Goal: Obtain resource: Download file/media

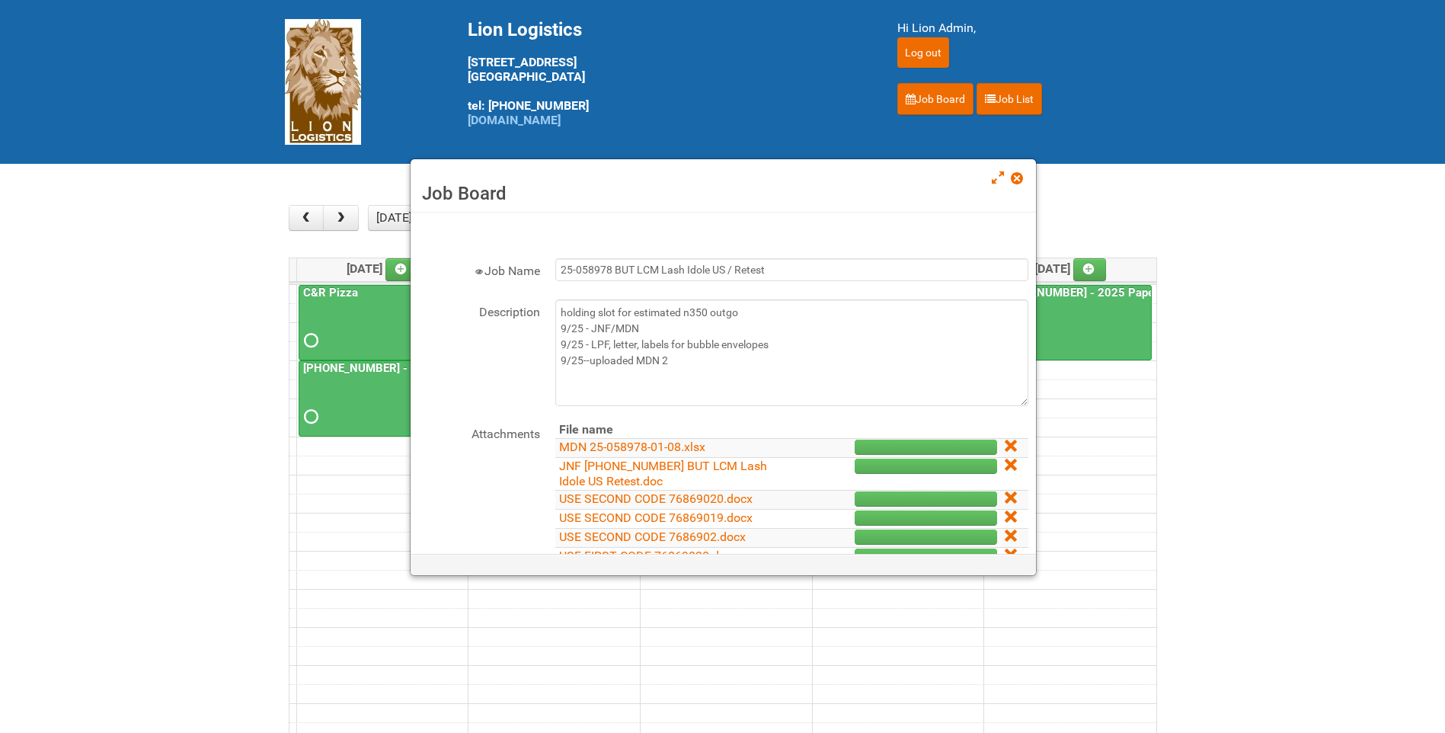
scroll to position [228, 0]
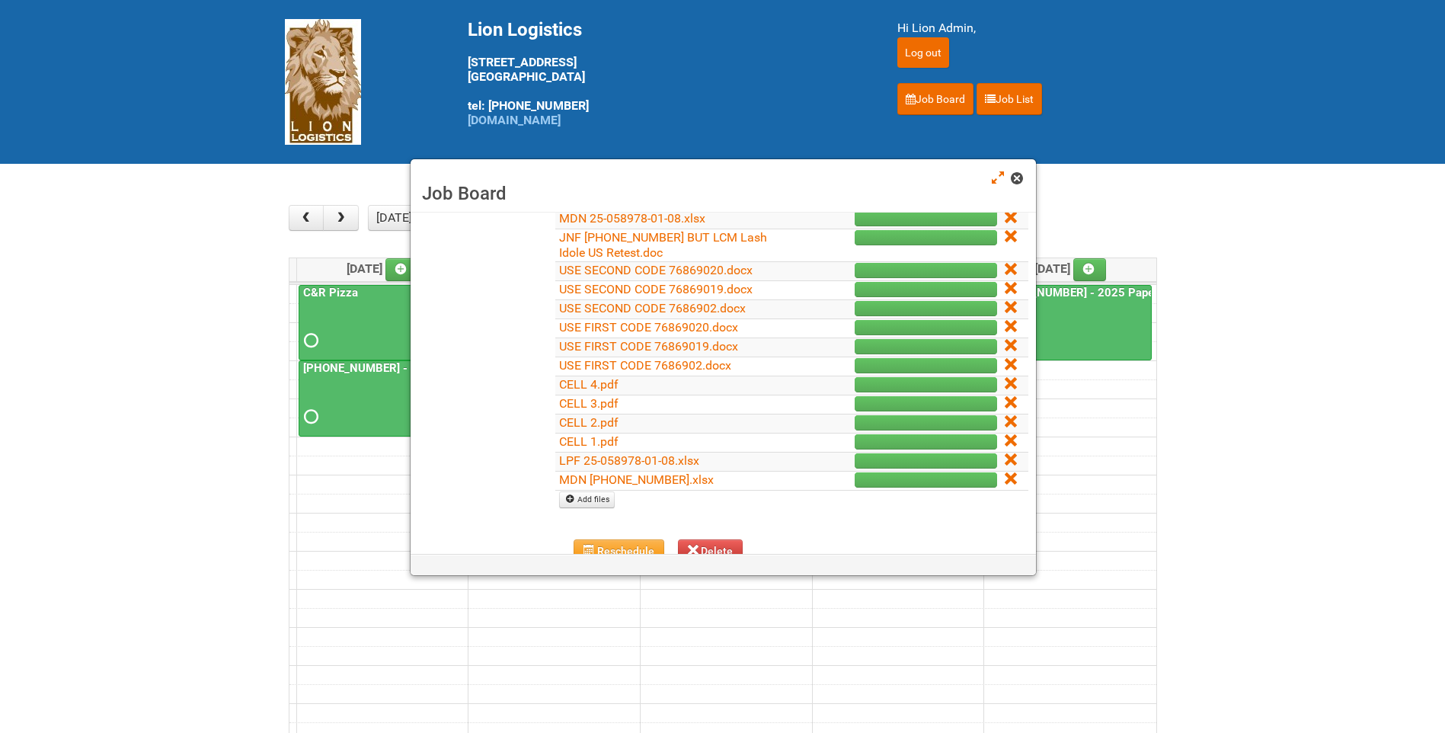
click at [1019, 171] on link at bounding box center [1018, 180] width 14 height 18
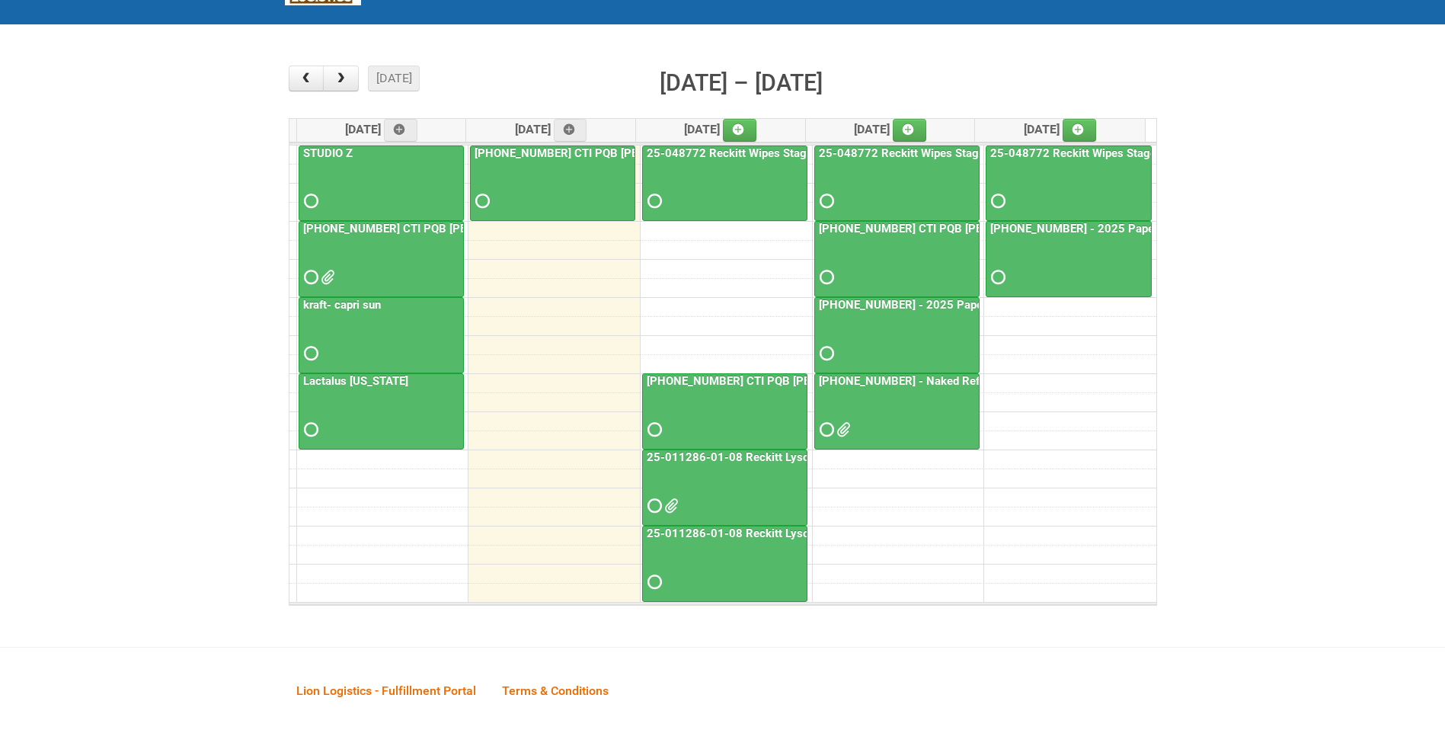
scroll to position [152, 0]
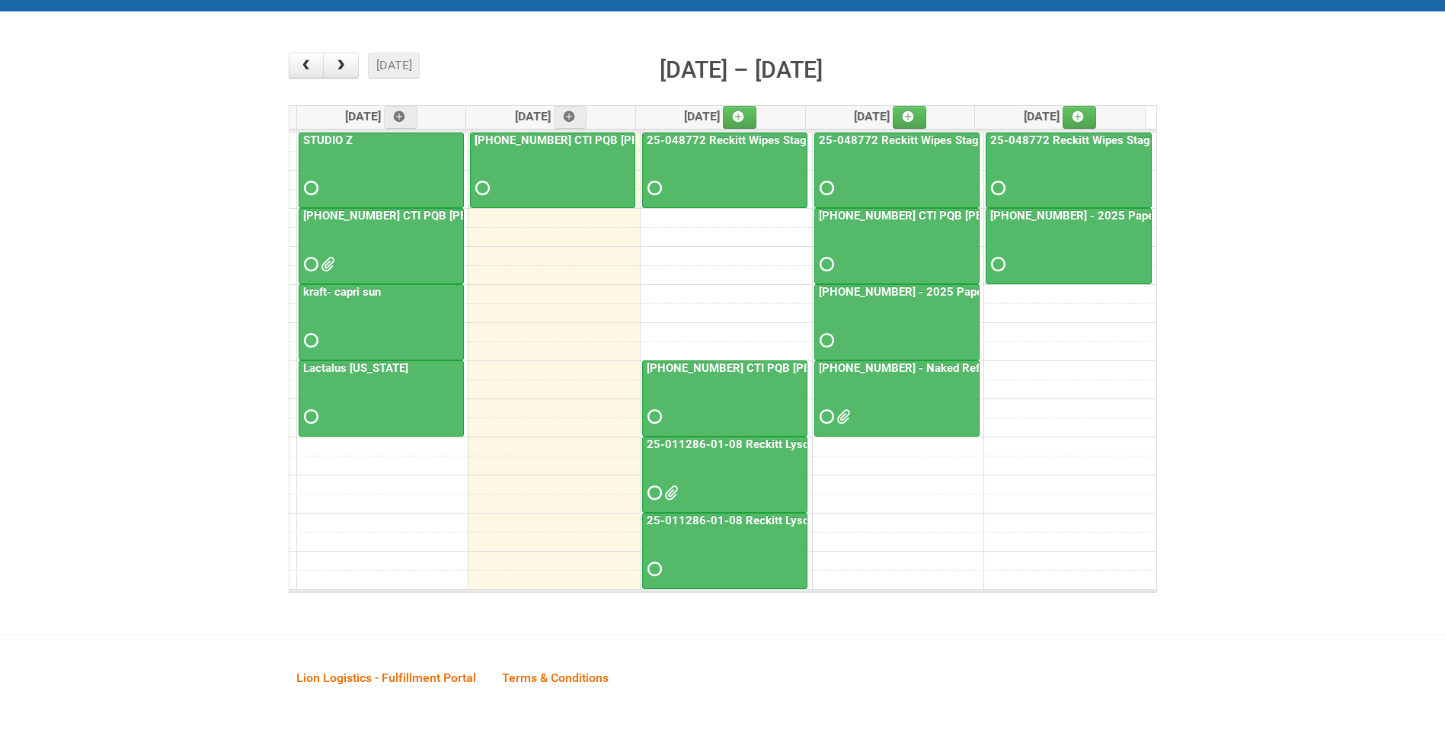
click at [841, 414] on span at bounding box center [841, 416] width 11 height 11
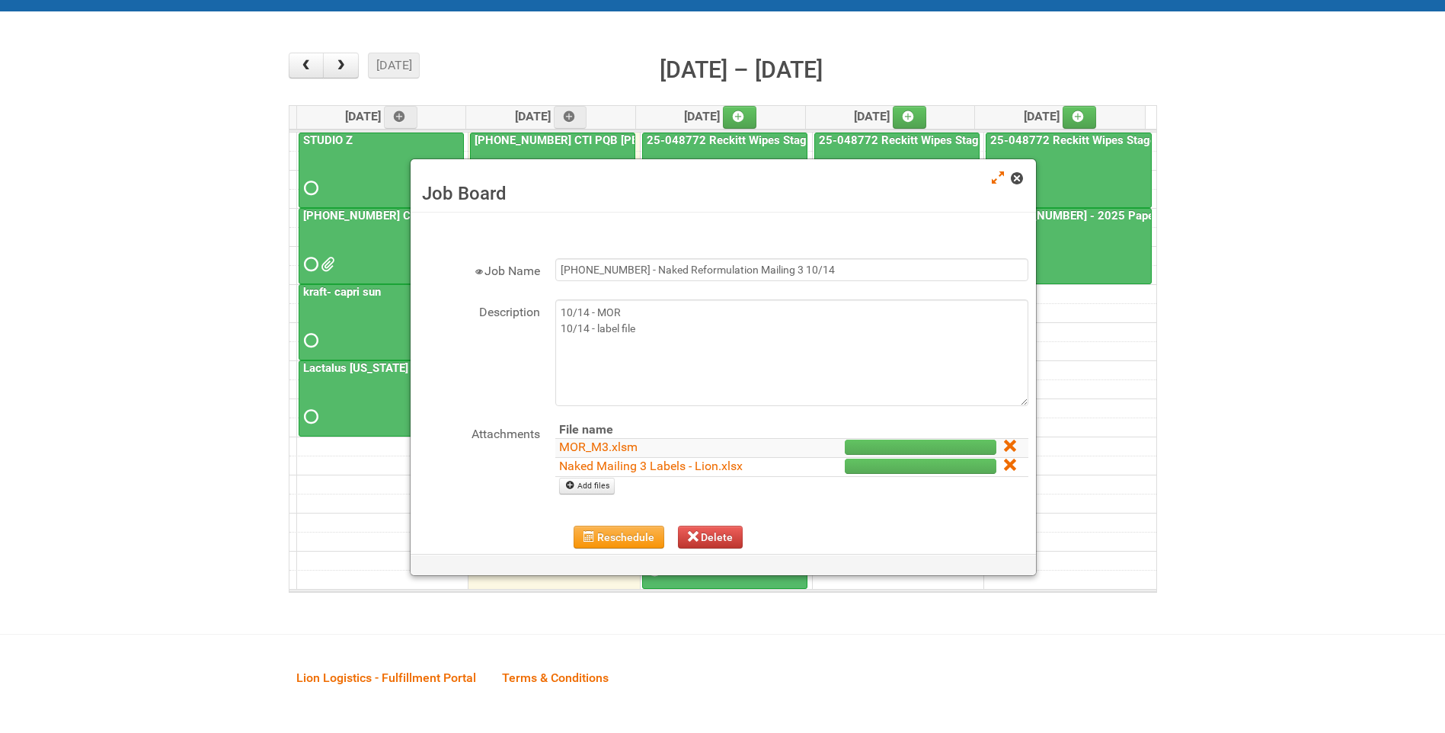
click at [1013, 177] on span at bounding box center [1016, 178] width 11 height 11
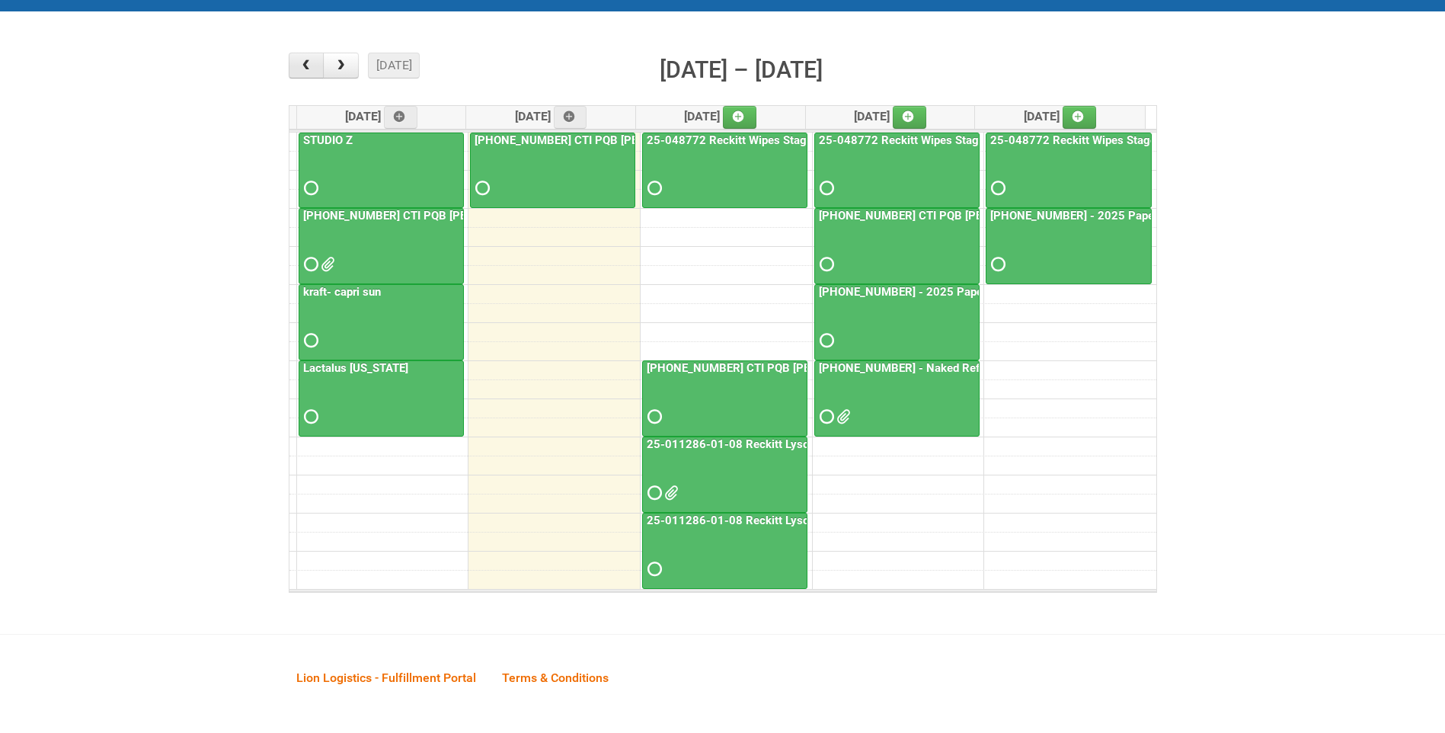
click at [299, 66] on span "button" at bounding box center [306, 65] width 14 height 12
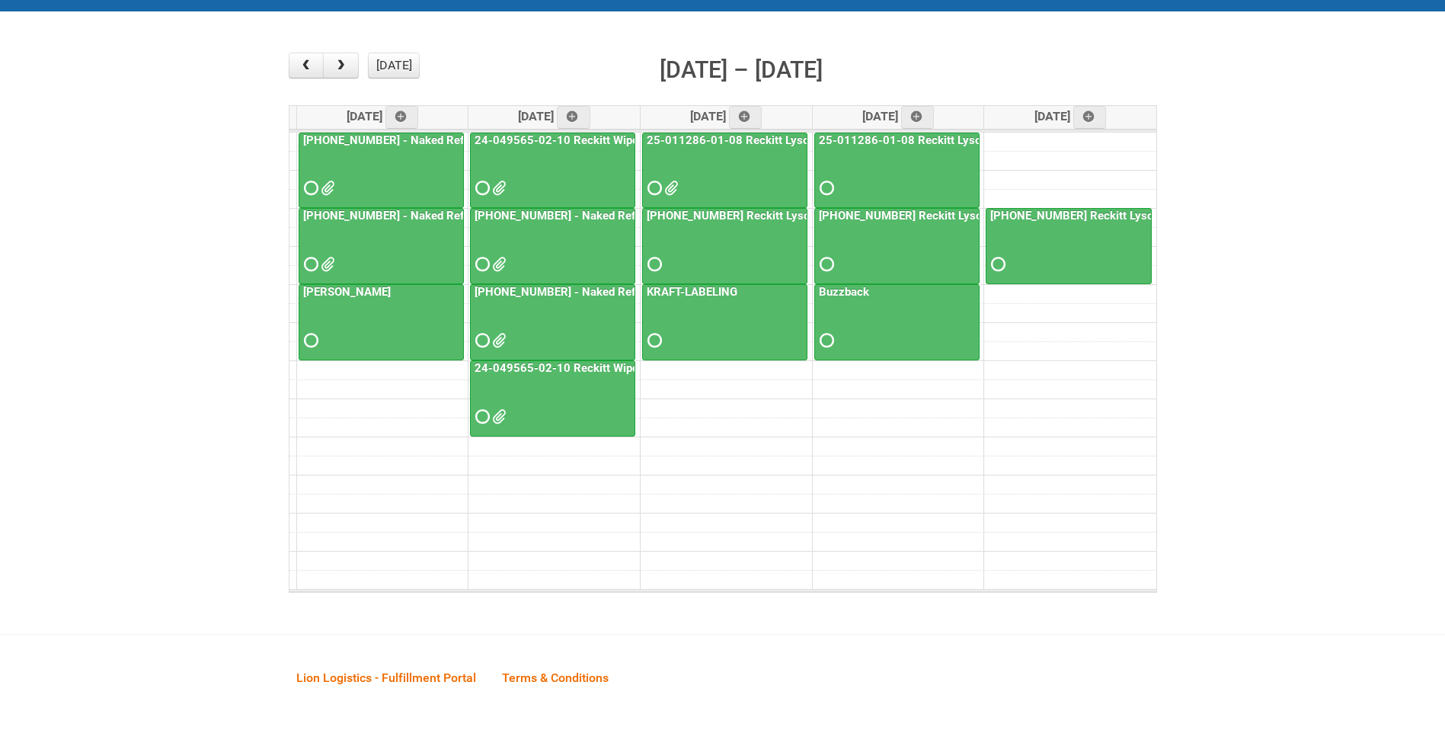
click at [420, 136] on link "[PHONE_NUMBER] - Naked Reformulation Mailing 1" at bounding box center [436, 140] width 272 height 14
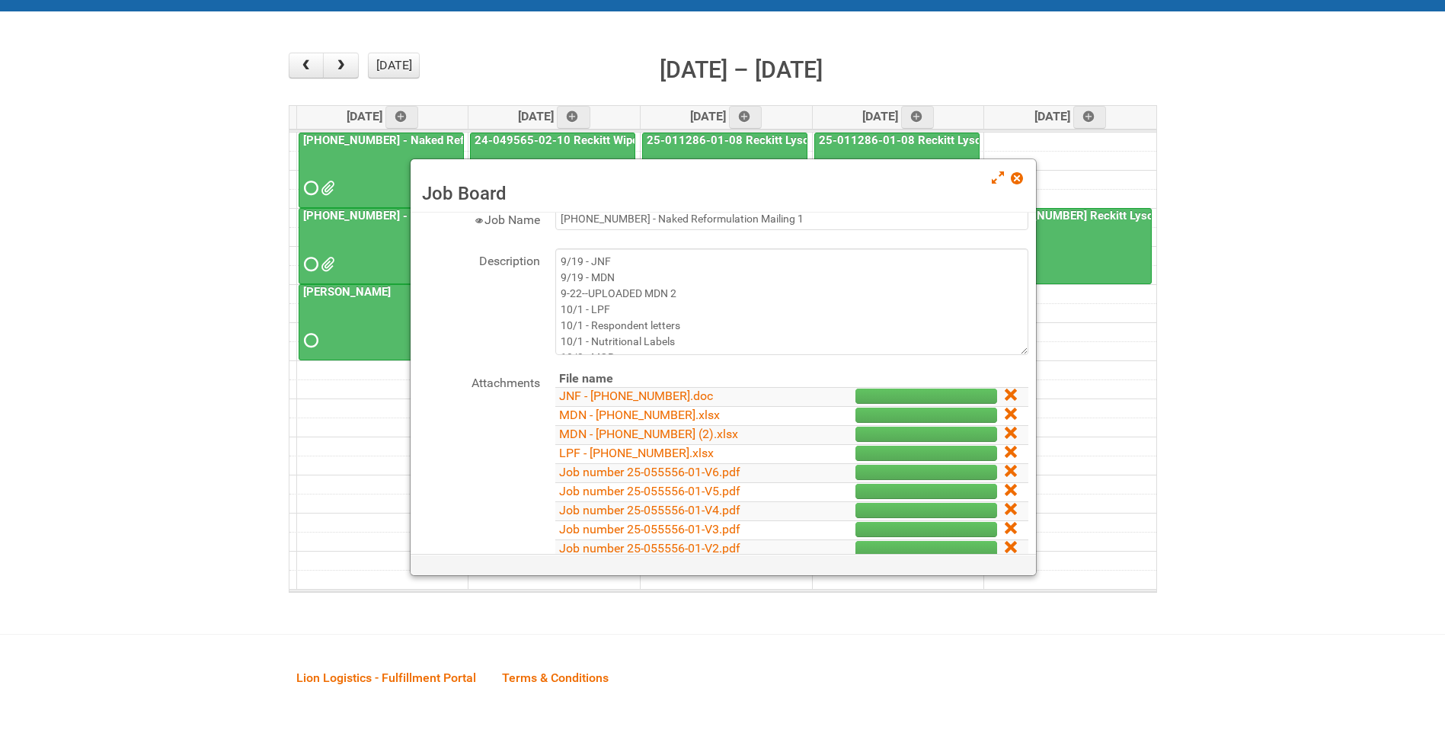
scroll to position [76, 0]
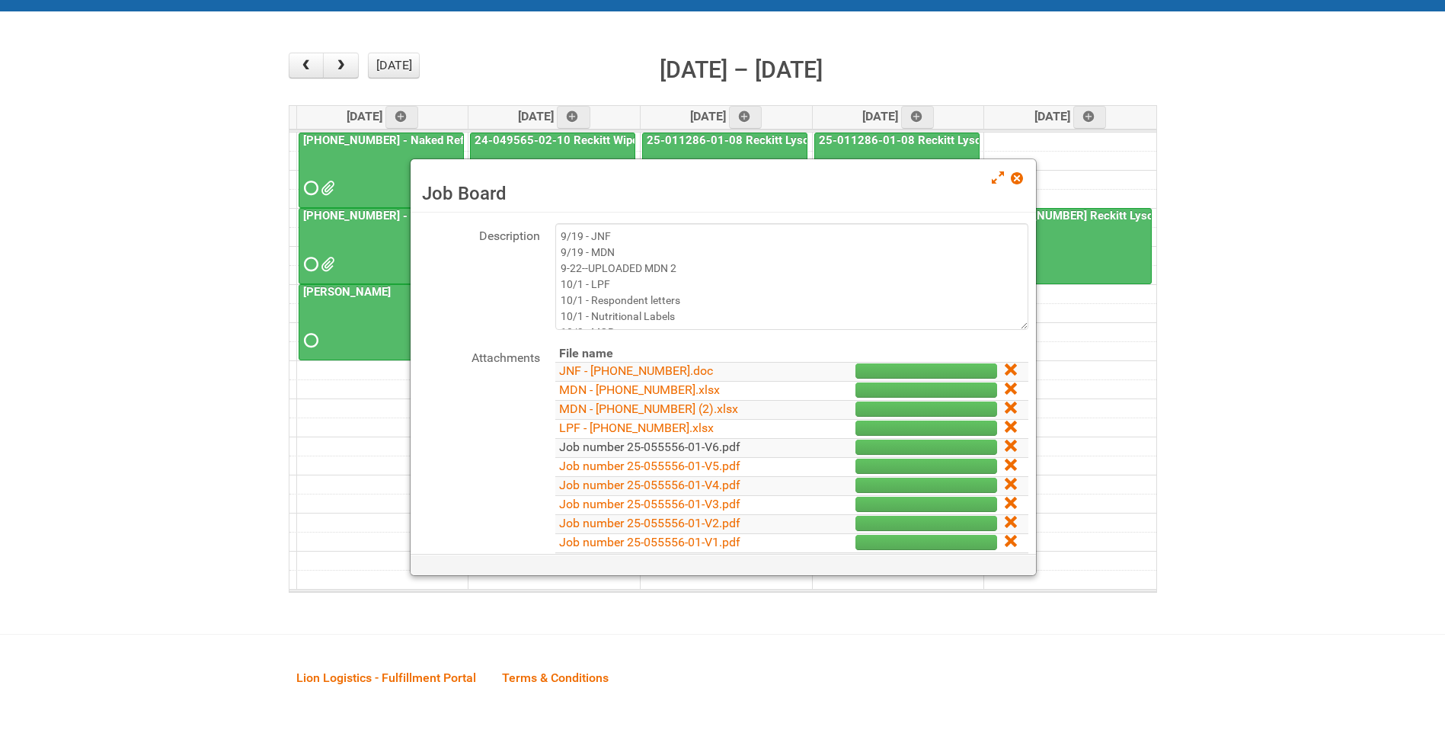
click at [724, 449] on link "Job number 25-055556-01-V6.pdf" at bounding box center [649, 446] width 181 height 14
